Goal: Task Accomplishment & Management: Manage account settings

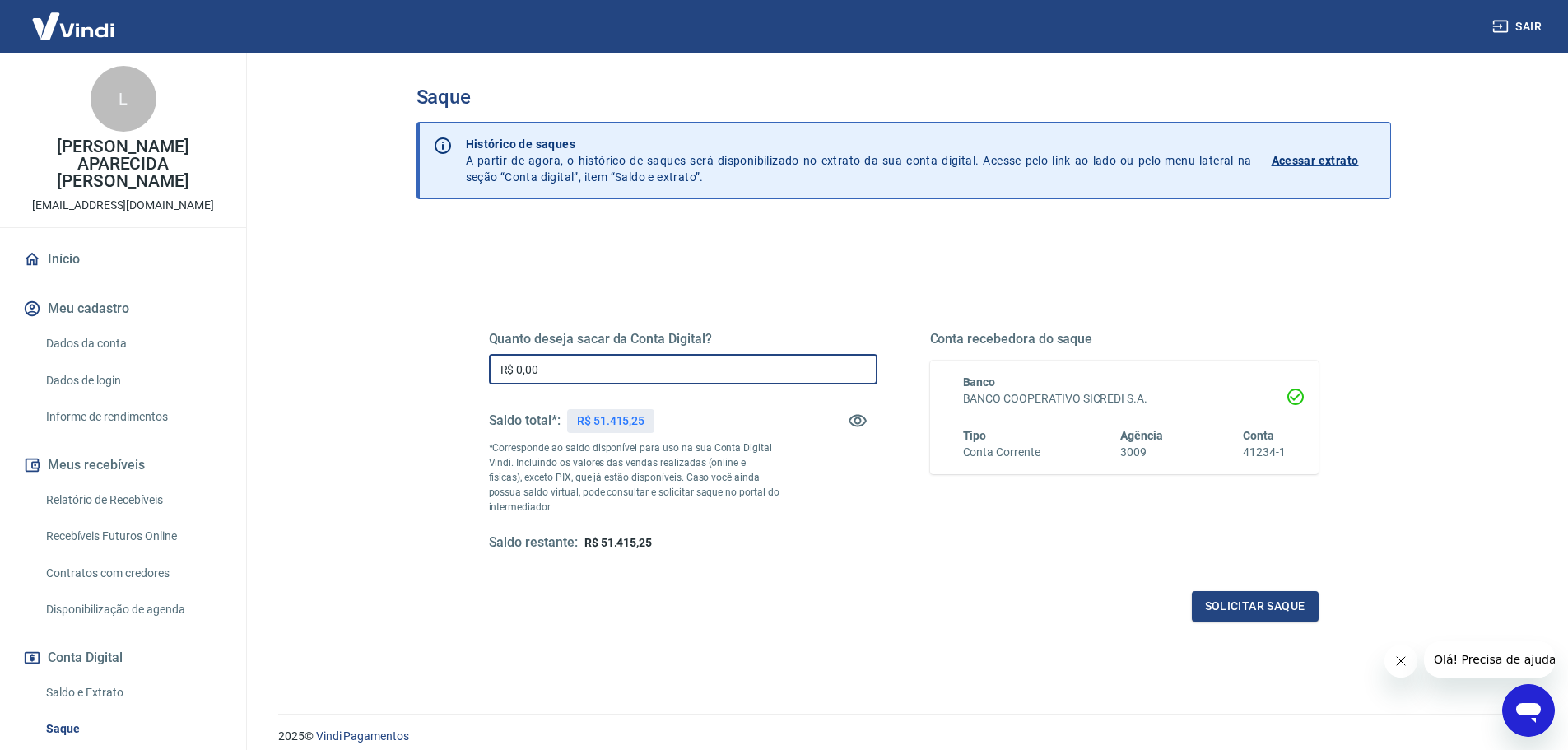
click at [586, 363] on input "R$ 0,00" at bounding box center [682, 369] width 389 height 30
type input "R$ 51.415,25"
click at [1268, 618] on button "Solicitar saque" at bounding box center [1255, 606] width 127 height 30
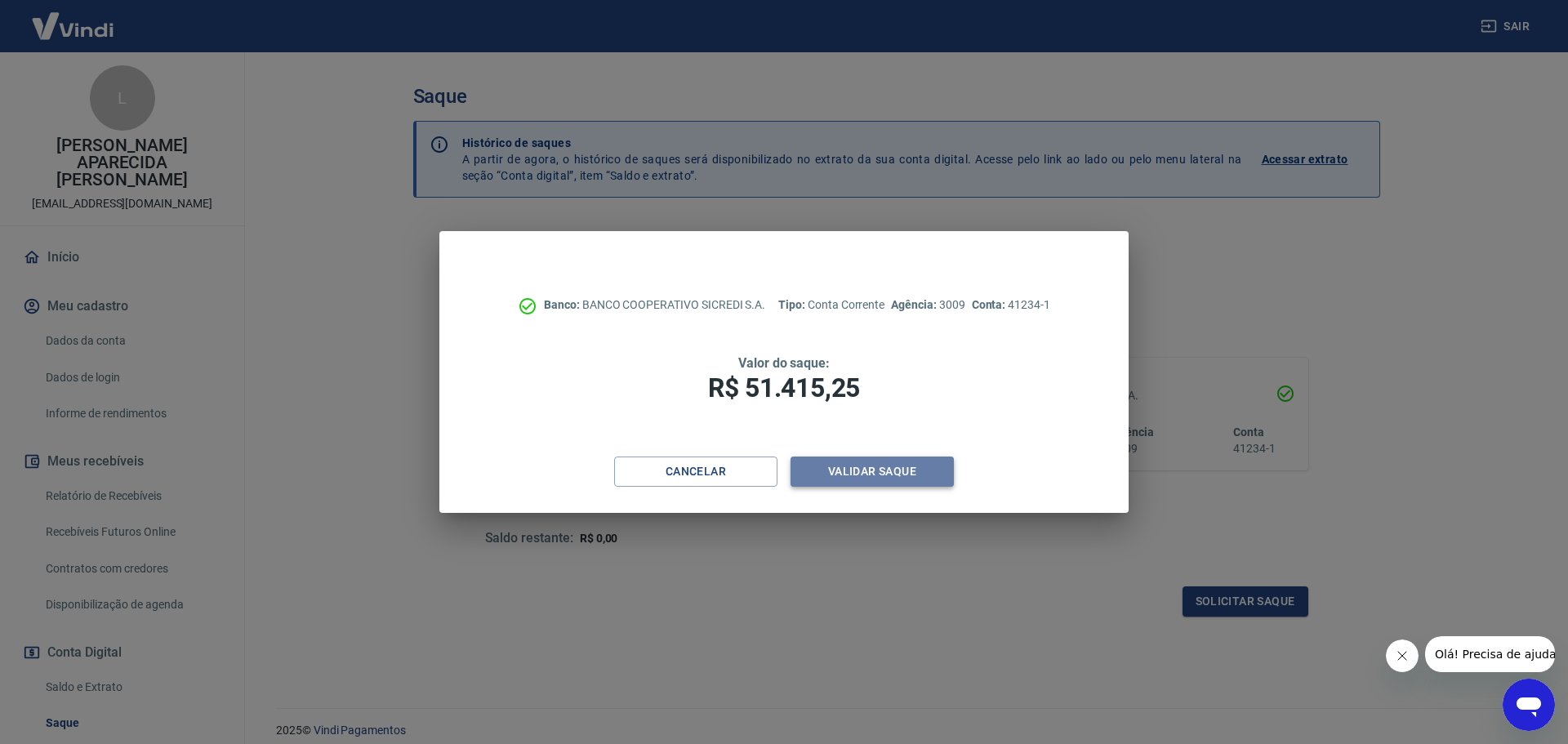
click at [907, 467] on button "Validar saque" at bounding box center [872, 471] width 163 height 30
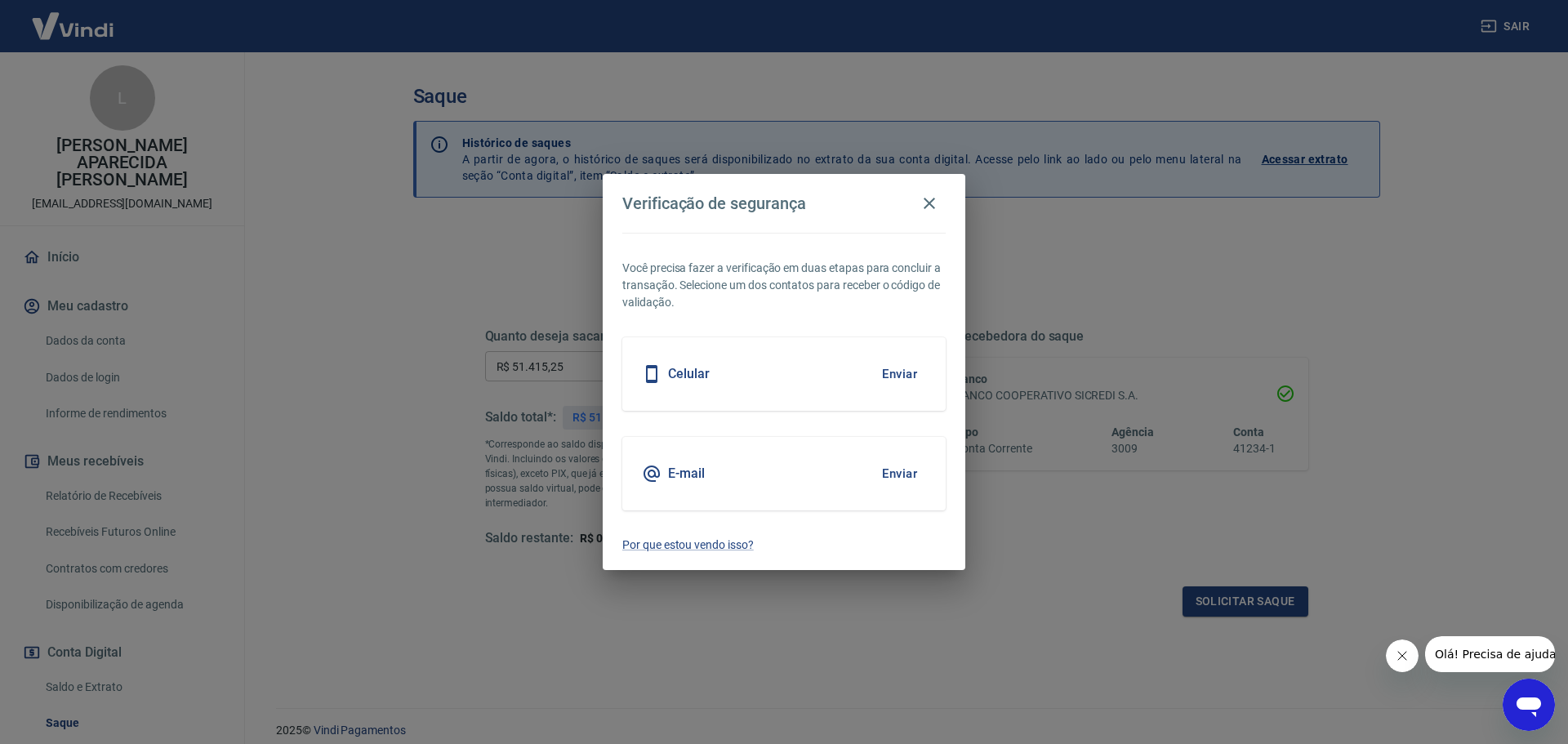
click at [903, 380] on button "Enviar" at bounding box center [900, 374] width 53 height 35
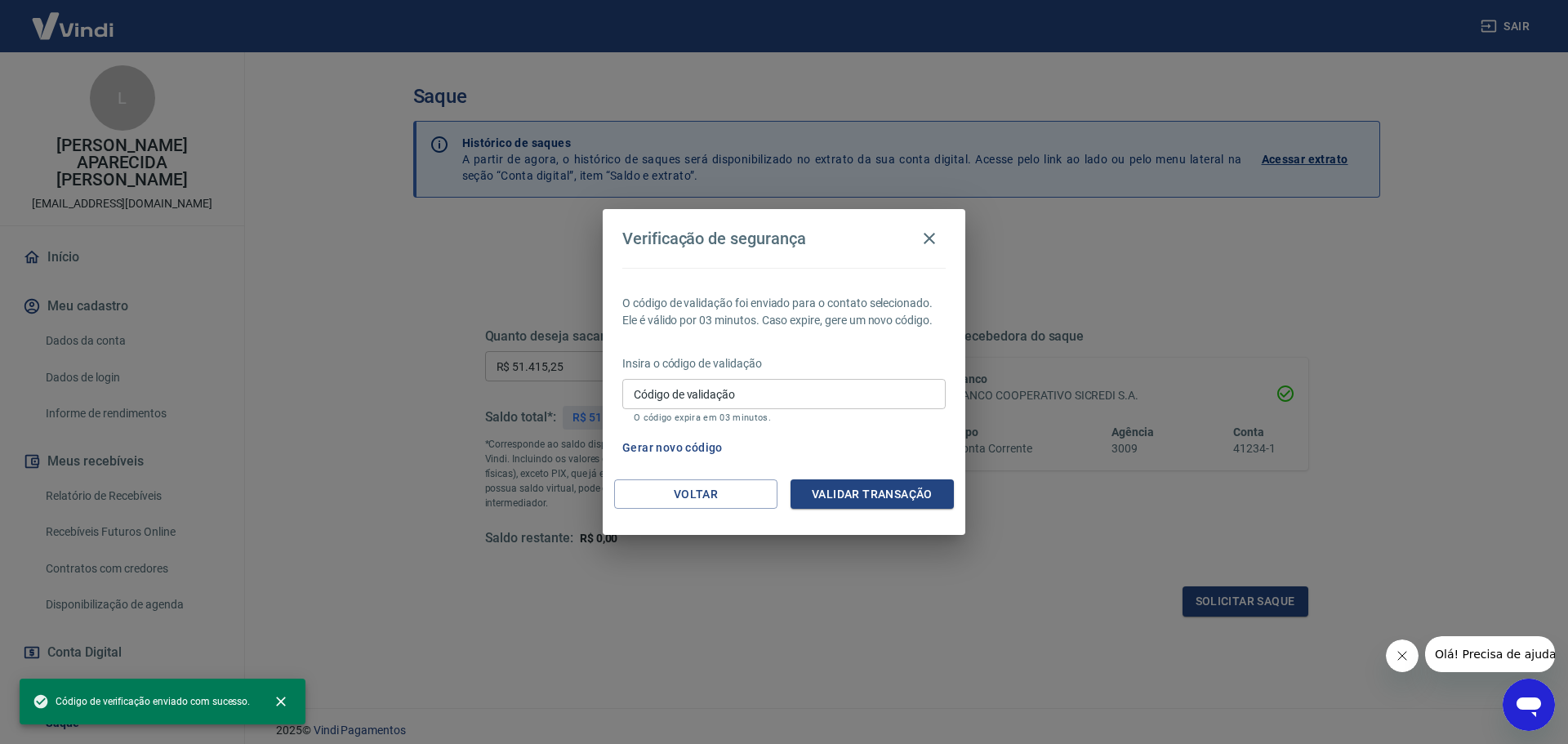
click at [737, 386] on input "Código de validação" at bounding box center [784, 394] width 324 height 30
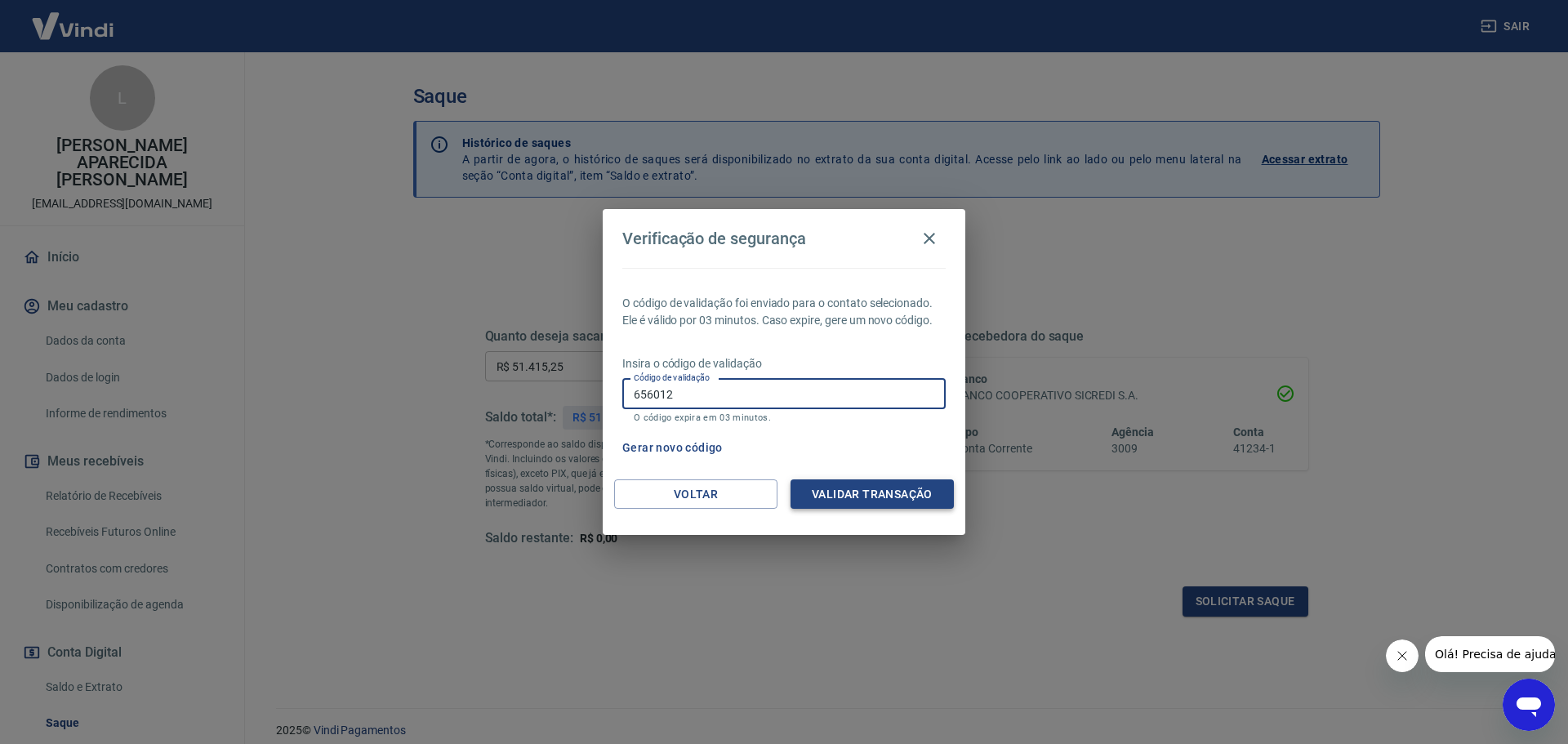
type input "656012"
click at [875, 497] on button "Validar transação" at bounding box center [872, 494] width 163 height 30
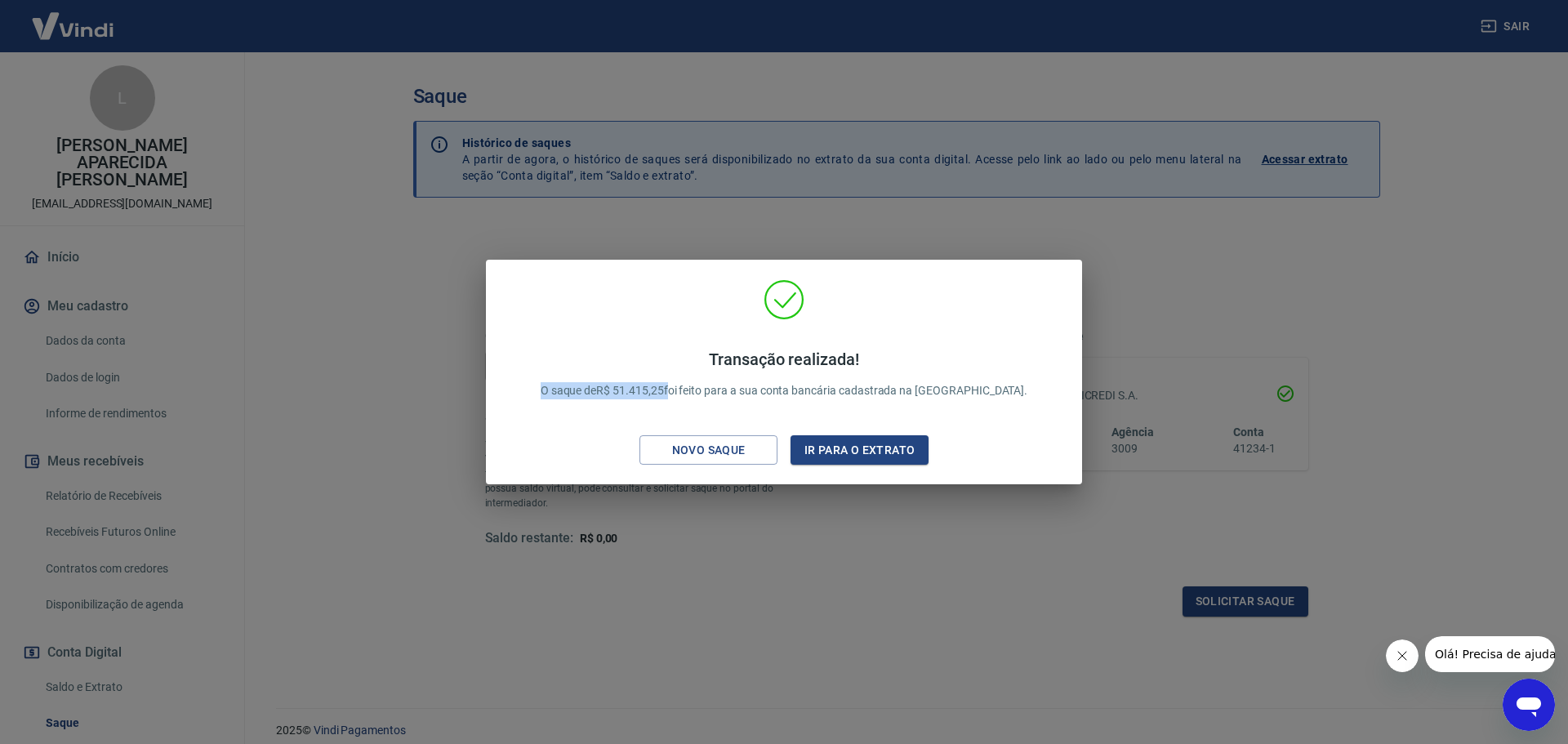
drag, startPoint x: 576, startPoint y: 390, endPoint x: 709, endPoint y: 395, distance: 133.1
click at [709, 395] on div "Transação realizada! O saque de R$ 51.415,25 foi feito para a sua conta bancári…" at bounding box center [785, 374] width 527 height 82
copy p "O saque de R$ 51.415,25"
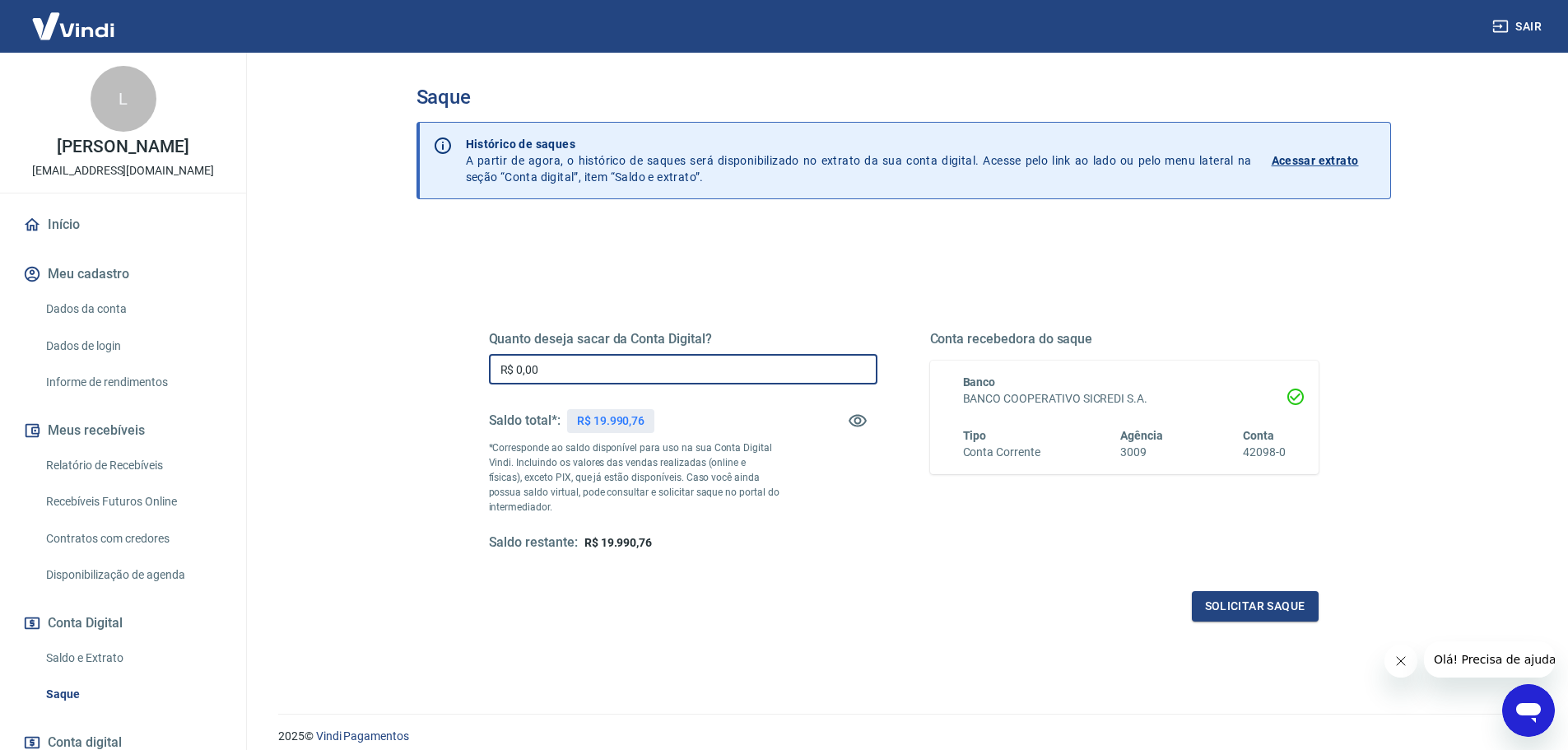
click at [602, 361] on input "R$ 0,00" at bounding box center [682, 369] width 389 height 30
type input "R$ 19.990,76"
click at [1277, 601] on button "Solicitar saque" at bounding box center [1255, 606] width 127 height 30
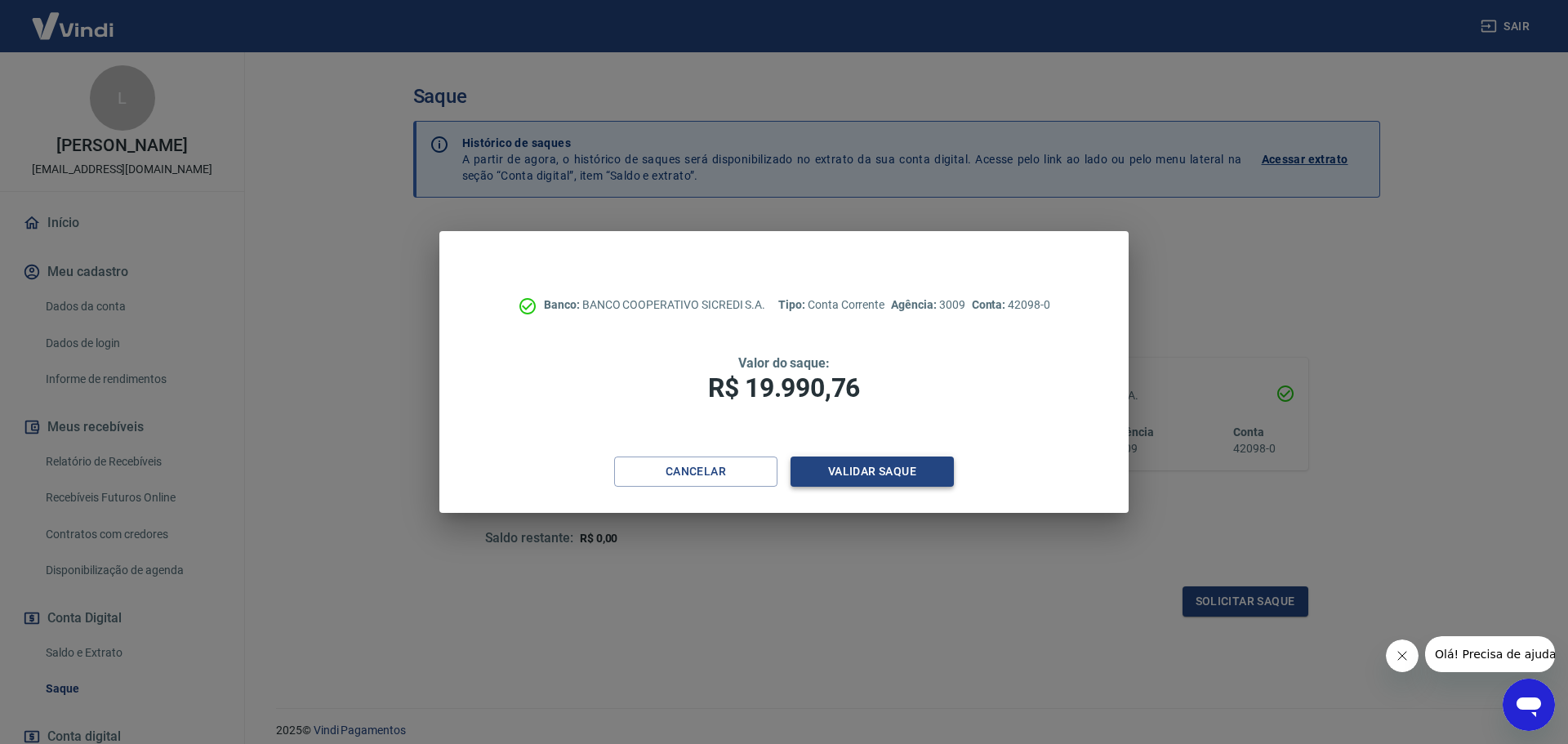
click at [863, 470] on button "Validar saque" at bounding box center [872, 471] width 163 height 30
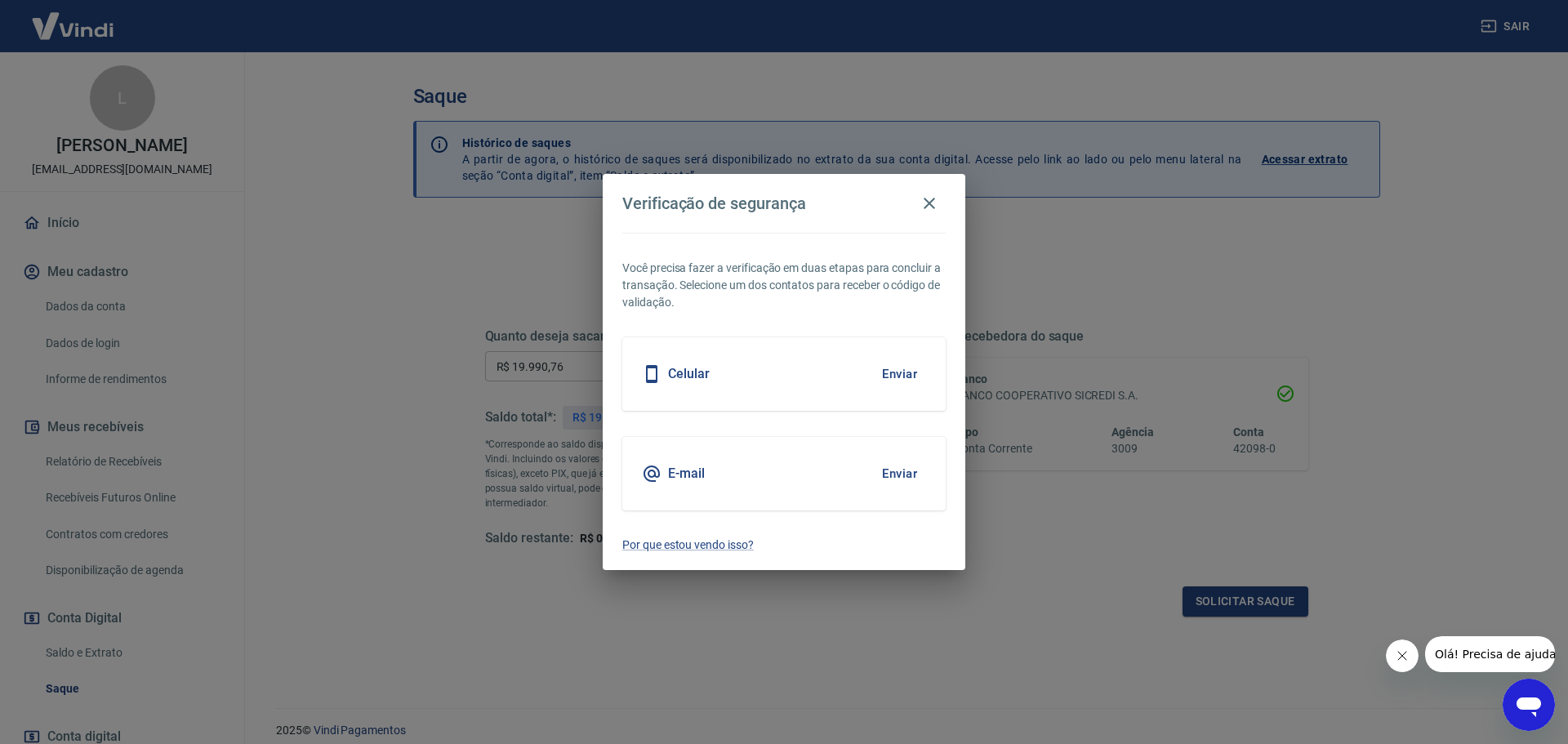
click at [888, 372] on button "Enviar" at bounding box center [900, 374] width 53 height 35
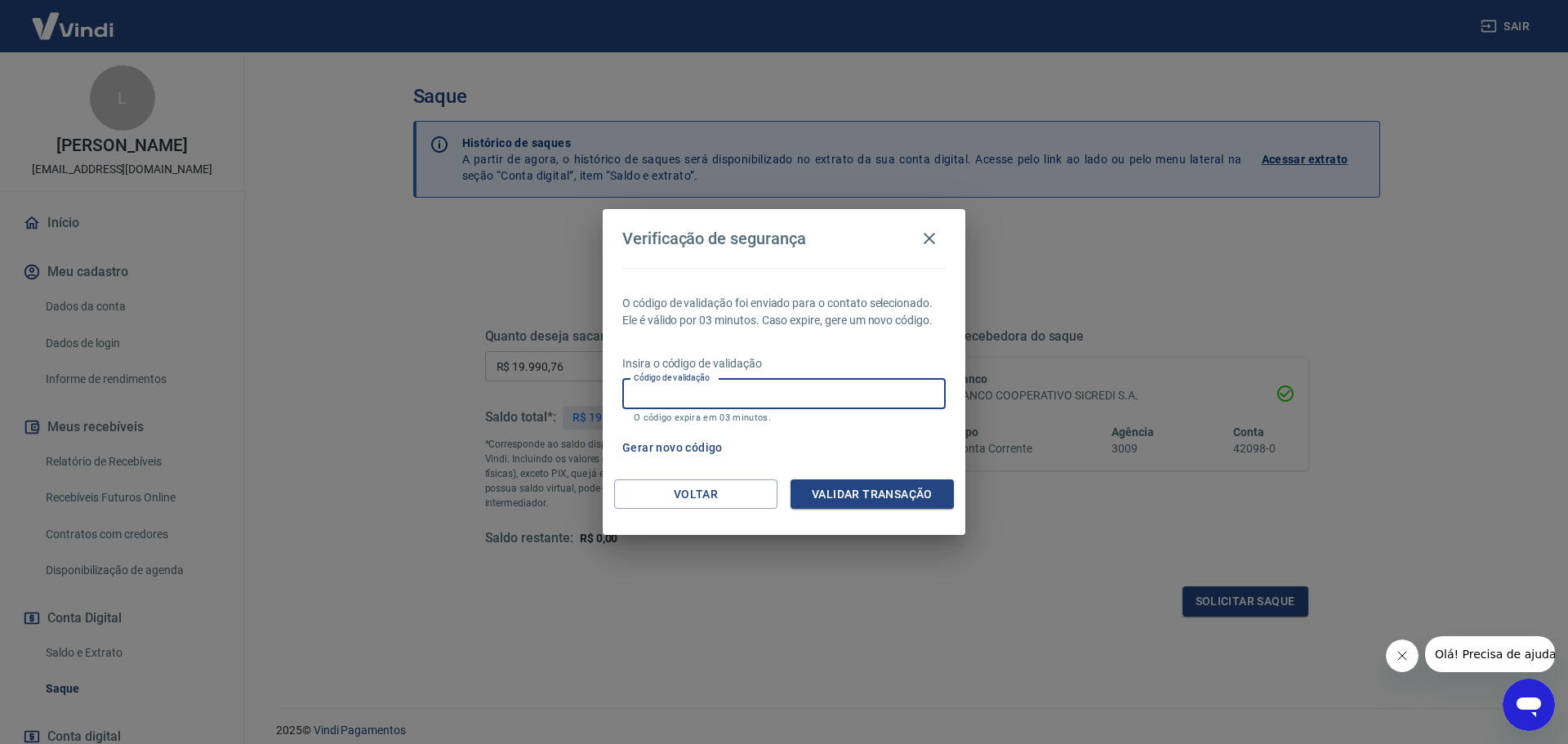
click at [725, 382] on input "Código de validação" at bounding box center [784, 394] width 324 height 30
type input "440575"
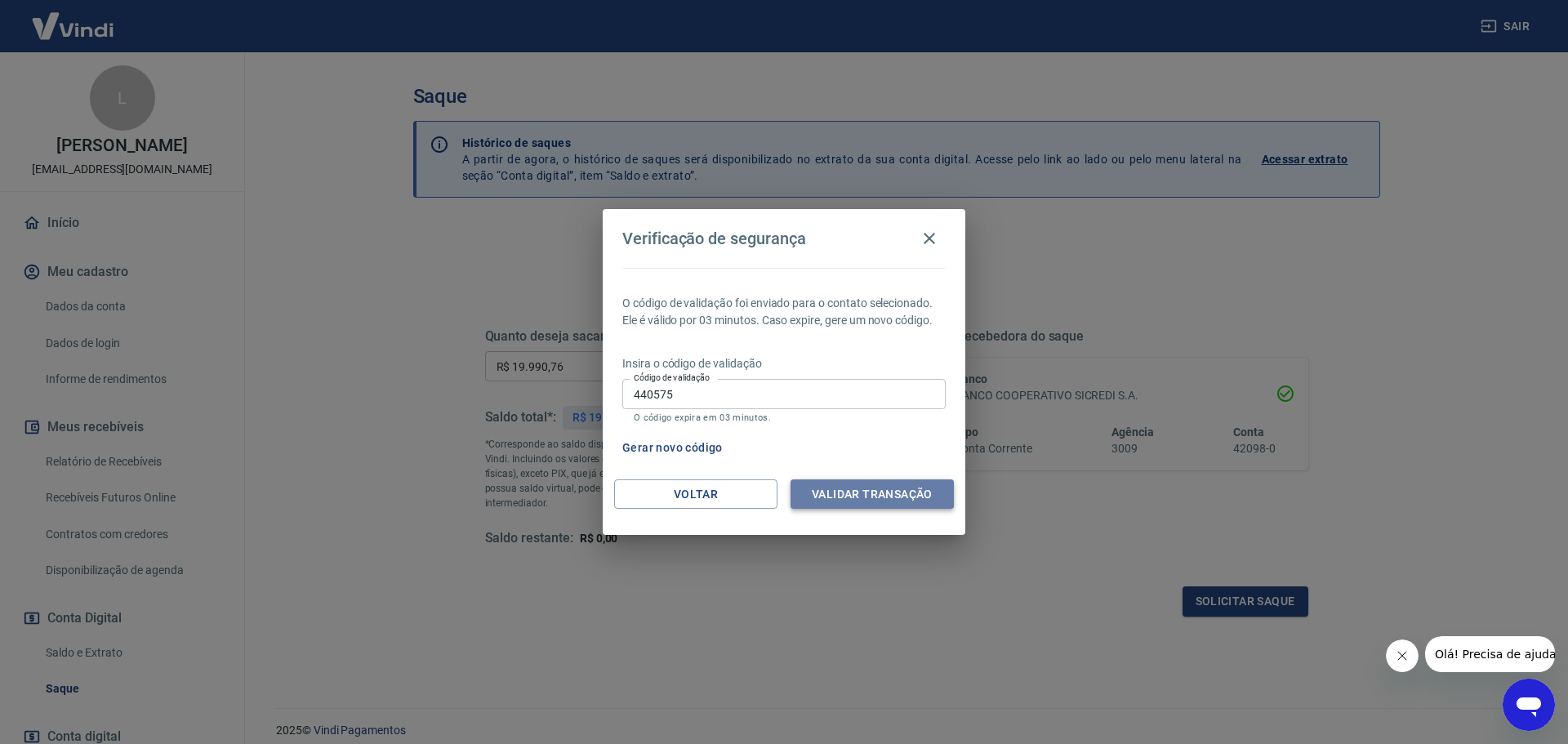
click at [859, 489] on button "Validar transação" at bounding box center [872, 494] width 163 height 30
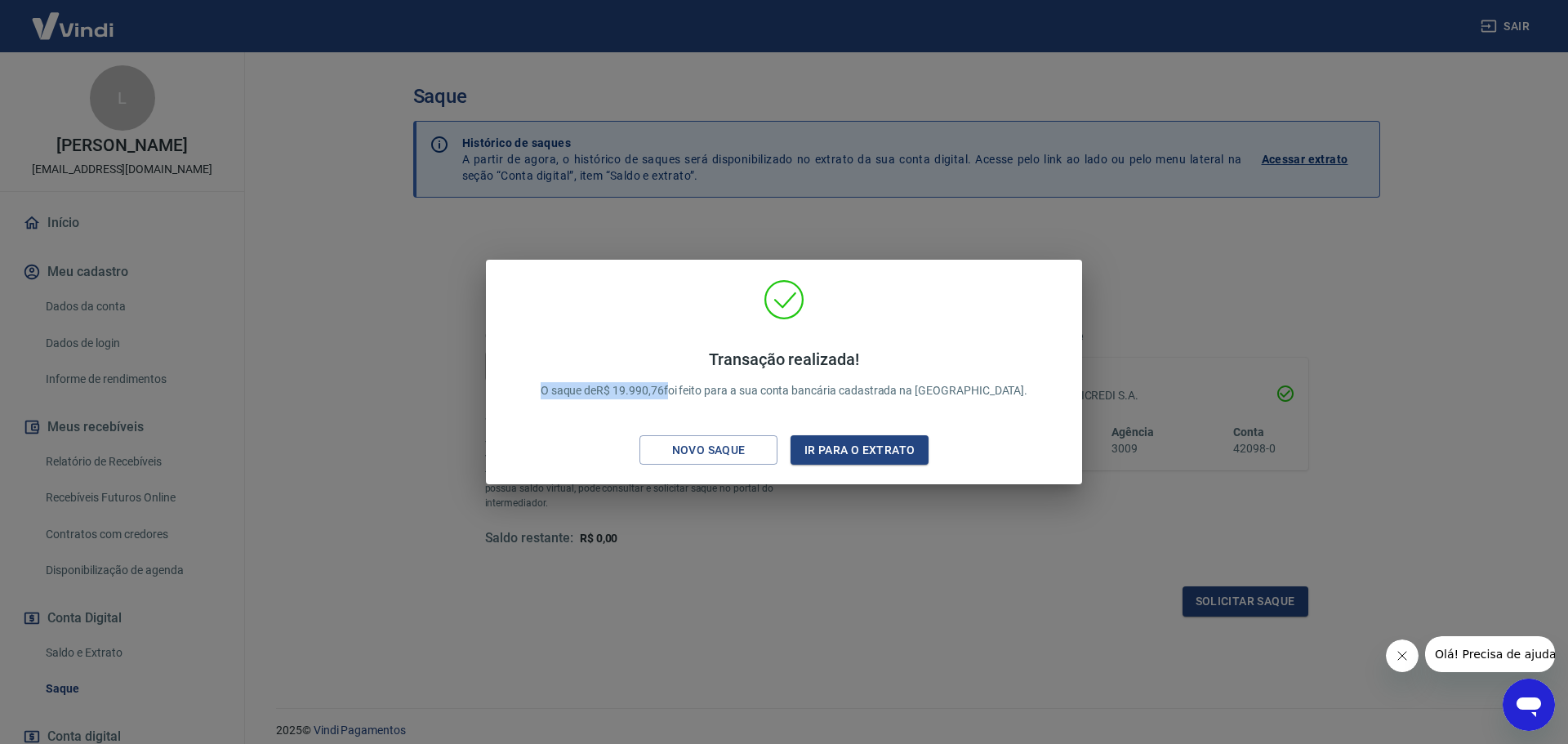
drag, startPoint x: 576, startPoint y: 396, endPoint x: 710, endPoint y: 394, distance: 134.0
click at [710, 394] on div "Transação realizada! O saque de R$ 19.990,76 foi feito para a sua conta bancári…" at bounding box center [785, 374] width 527 height 82
copy p "O saque de R$ 19.990,76"
